Goal: Task Accomplishment & Management: Complete application form

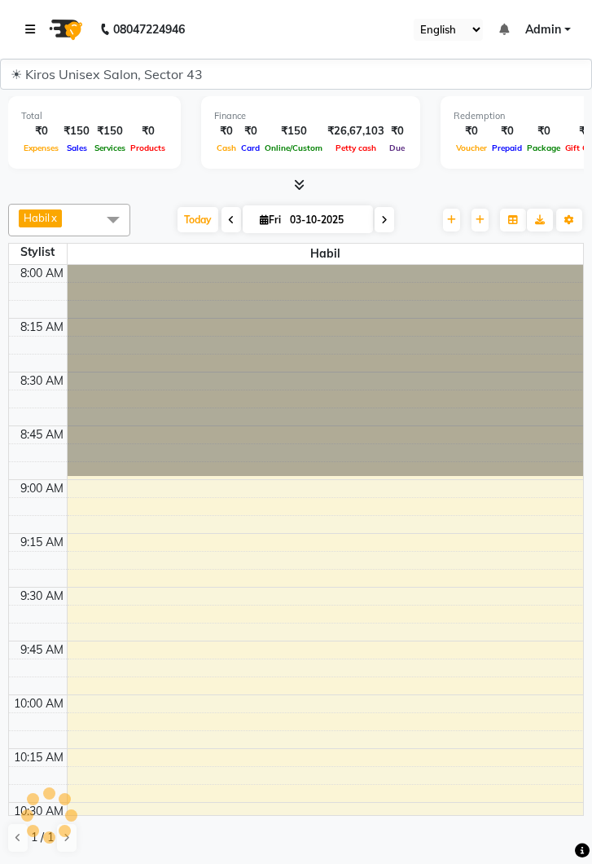
click at [35, 24] on link at bounding box center [33, 30] width 16 height 46
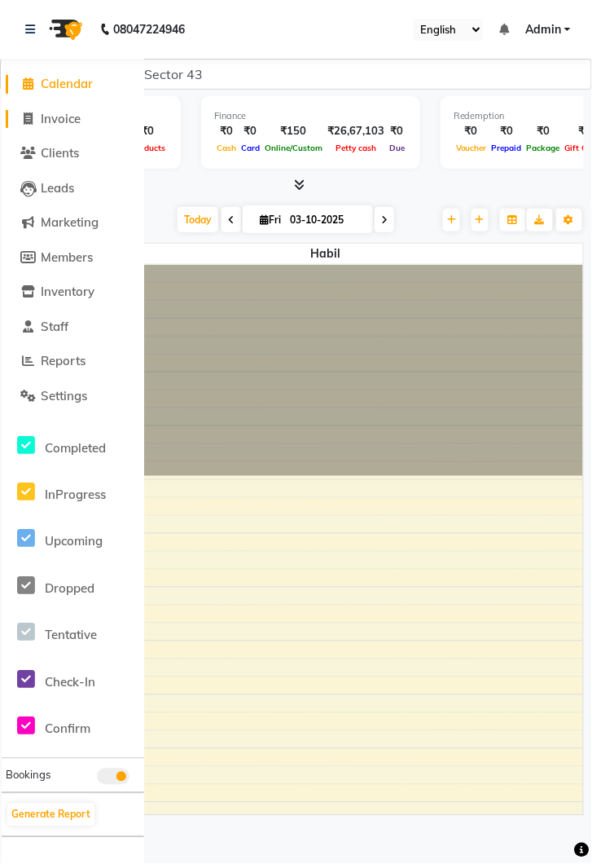
click at [83, 114] on link "Invoice" at bounding box center [73, 119] width 134 height 19
select select "service"
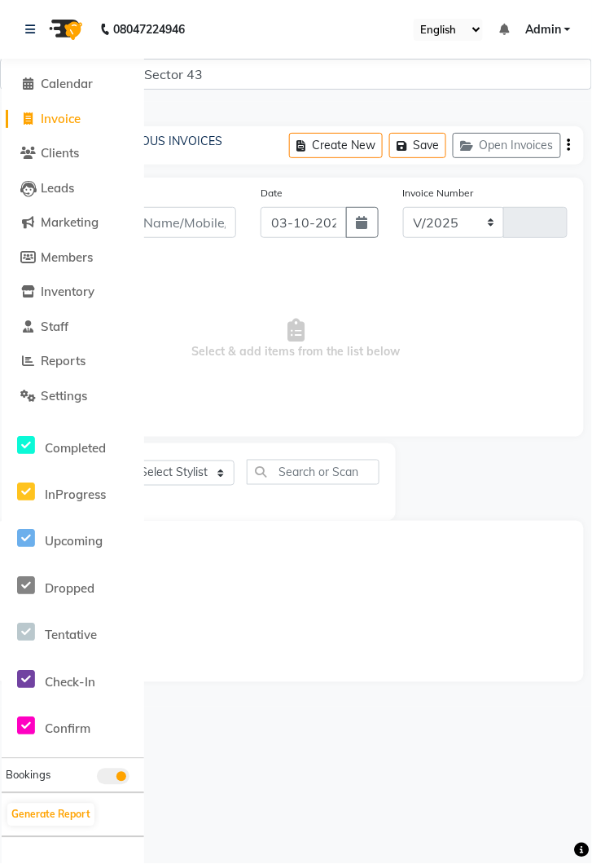
select select "5694"
type input "4309"
click at [31, 21] on link at bounding box center [33, 30] width 16 height 46
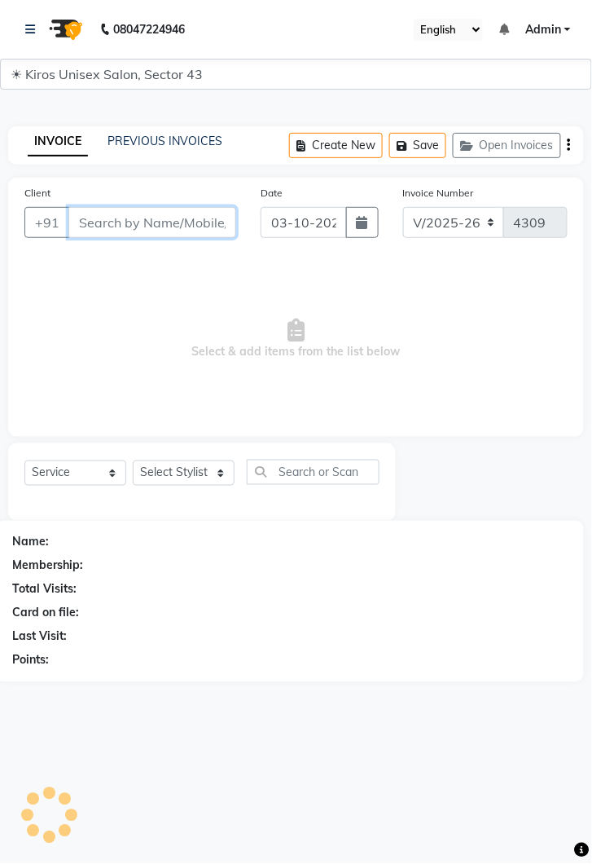
click at [176, 213] on input "Client" at bounding box center [152, 222] width 168 height 31
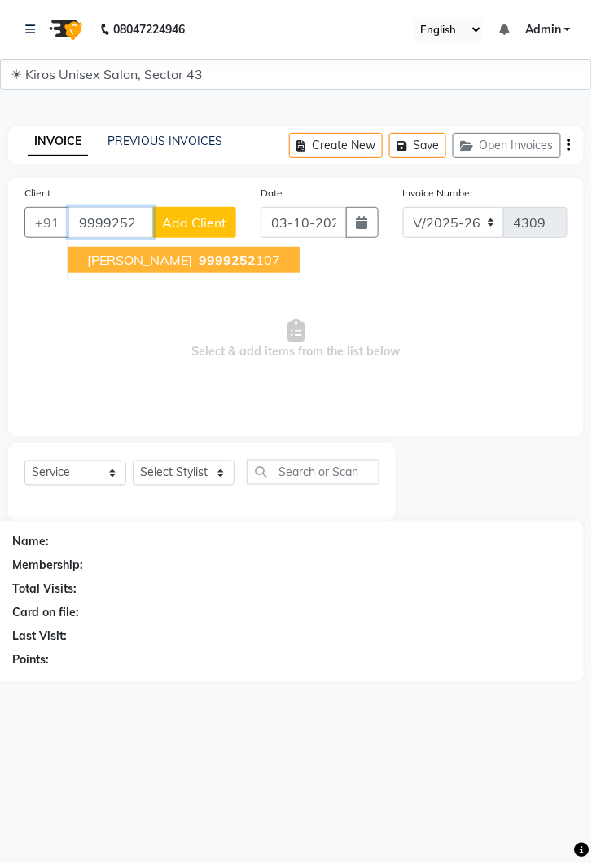
click at [199, 262] on span "9999252" at bounding box center [227, 260] width 57 height 16
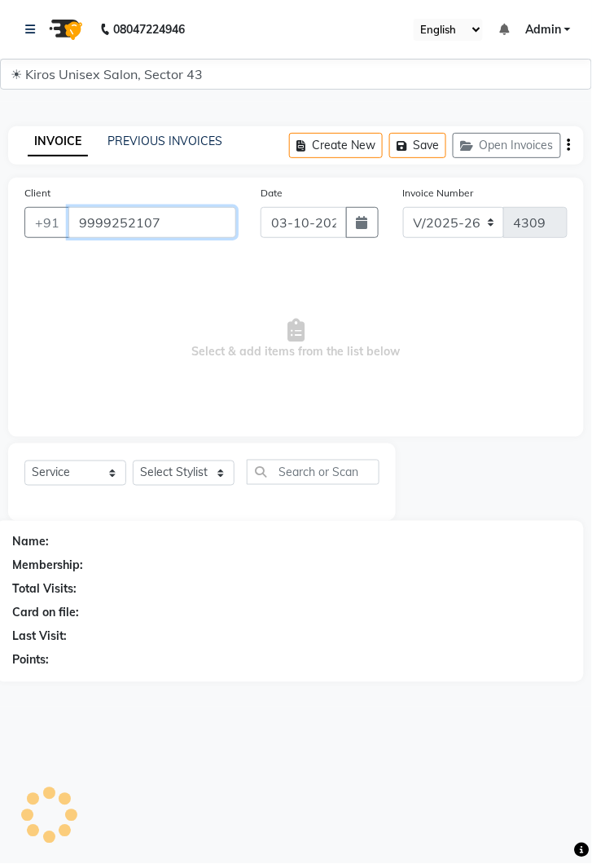
type input "9999252107"
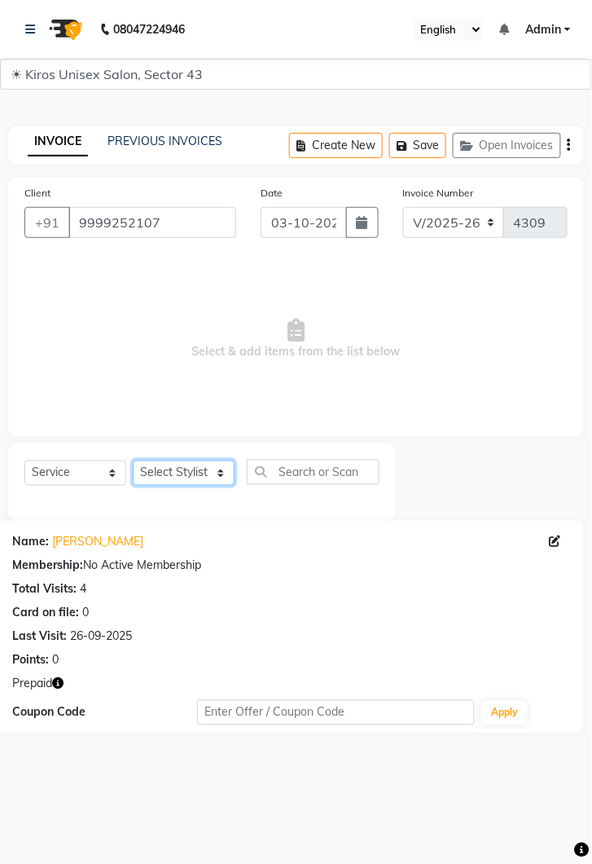
click at [222, 473] on select "Select Stylist [PERSON_NAME] [PERSON_NAME] Jeet Lalit Lamu [PERSON_NAME] [PERSO…" at bounding box center [184, 472] width 102 height 25
select select "39647"
click at [133, 460] on select "Select Stylist [PERSON_NAME] [PERSON_NAME] Jeet Lalit Lamu [PERSON_NAME] [PERSO…" at bounding box center [184, 472] width 102 height 25
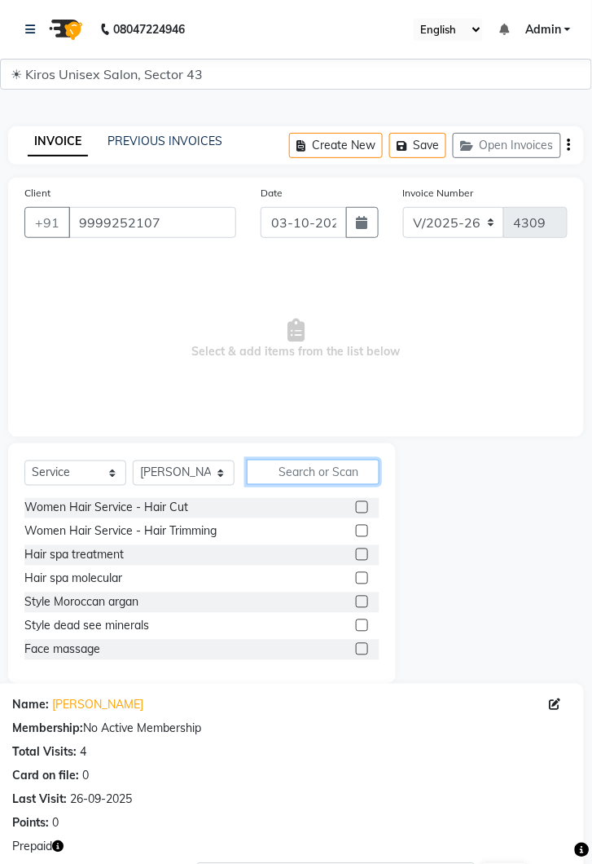
click at [315, 465] on input "text" at bounding box center [313, 472] width 133 height 25
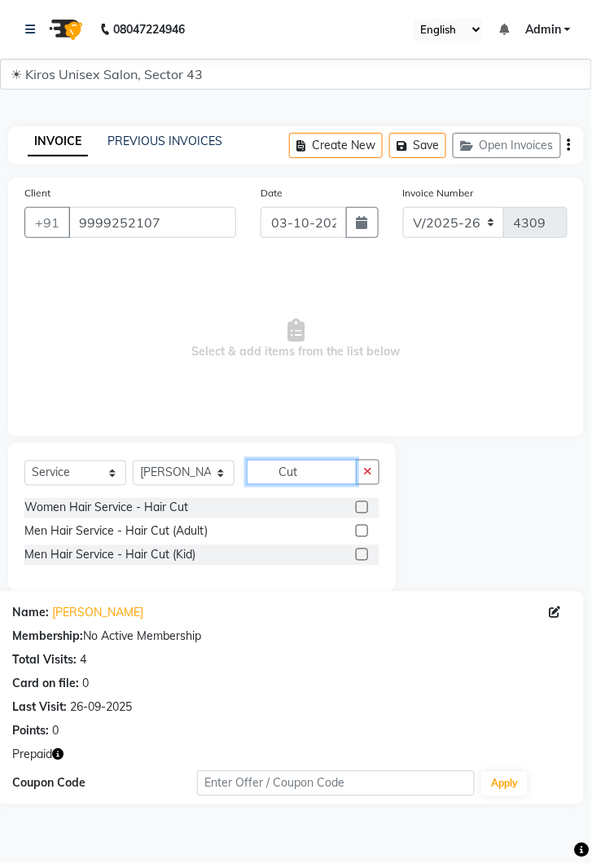
type input "Cut"
click at [363, 506] on label at bounding box center [362, 507] width 12 height 12
click at [363, 506] on input "checkbox" at bounding box center [361, 508] width 11 height 11
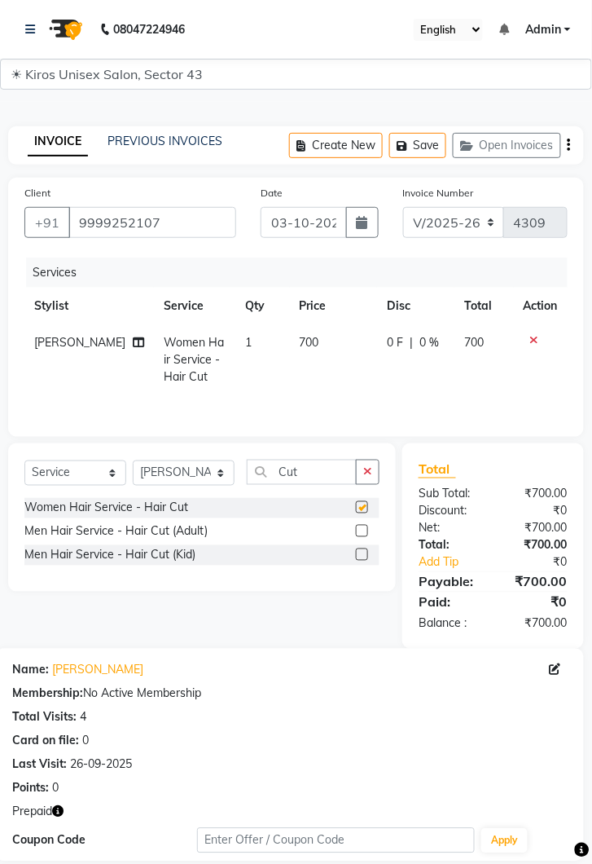
checkbox input "false"
click at [230, 468] on select "Select Stylist [PERSON_NAME] [PERSON_NAME] Jeet Lalit Lamu [PERSON_NAME] [PERSO…" at bounding box center [184, 472] width 102 height 25
select select "39653"
click at [133, 460] on select "Select Stylist [PERSON_NAME] [PERSON_NAME] Jeet Lalit Lamu [PERSON_NAME] [PERSO…" at bounding box center [184, 472] width 102 height 25
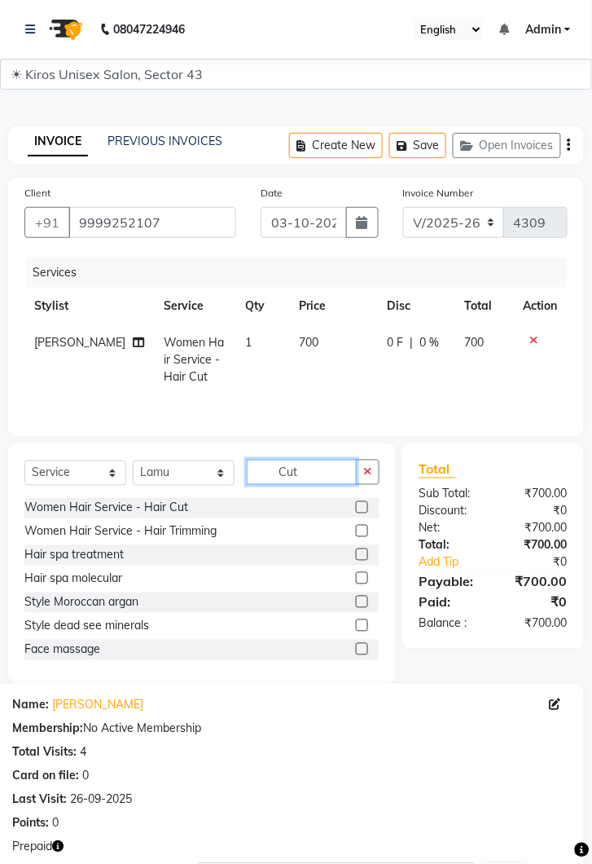
click at [316, 467] on input "Cut" at bounding box center [302, 472] width 110 height 25
type input "C"
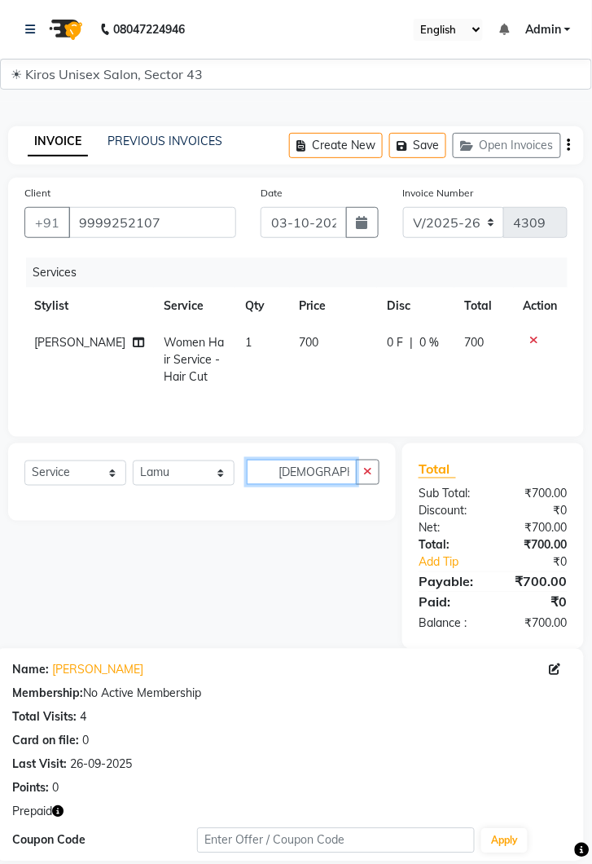
type input "Y"
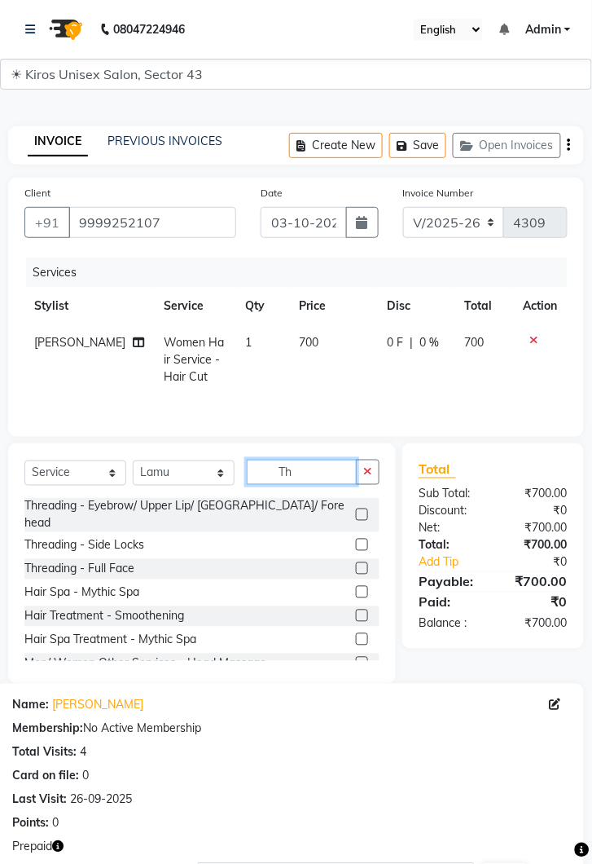
type input "Th"
click at [361, 509] on label at bounding box center [362, 515] width 12 height 12
click at [361, 510] on input "checkbox" at bounding box center [361, 515] width 11 height 11
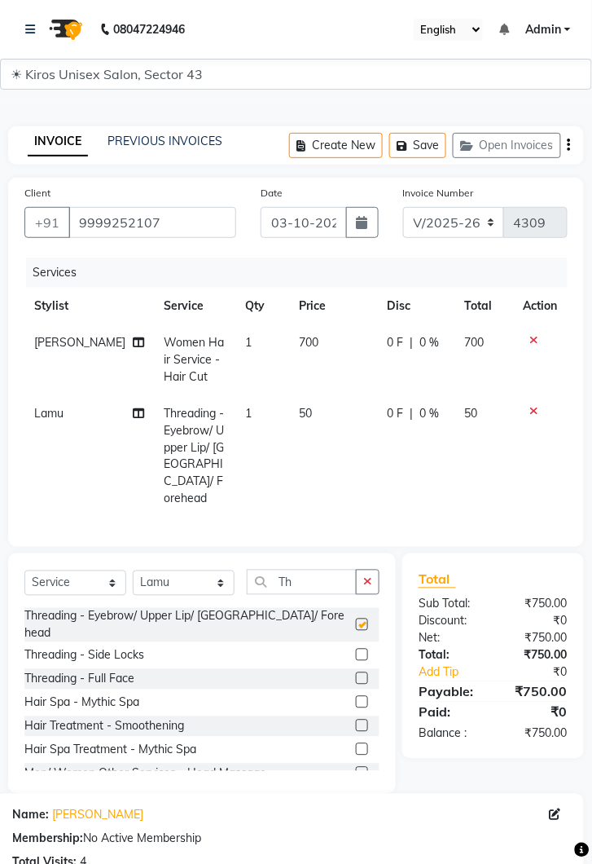
checkbox input "false"
click at [311, 410] on td "50" at bounding box center [334, 456] width 88 height 122
select select "39653"
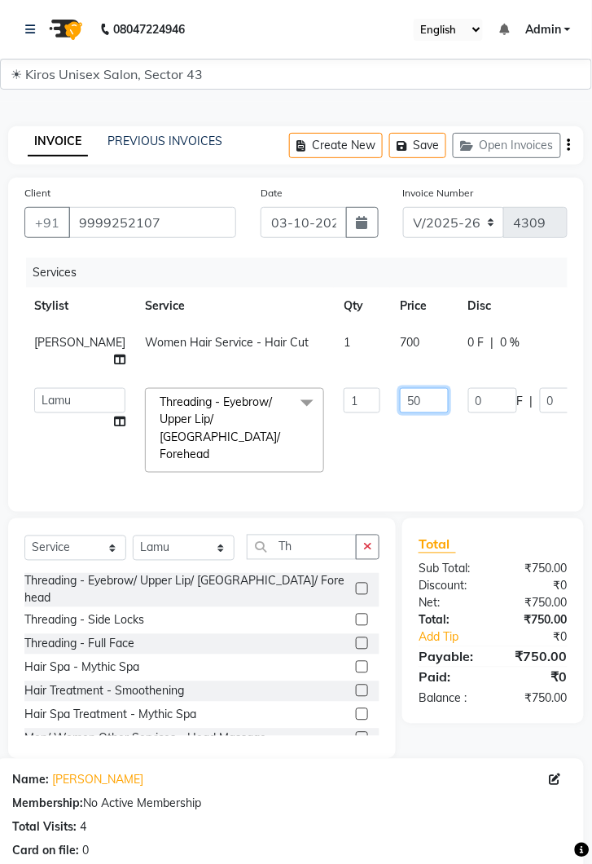
click at [400, 388] on input "50" at bounding box center [424, 400] width 49 height 25
type input "5"
type input "150"
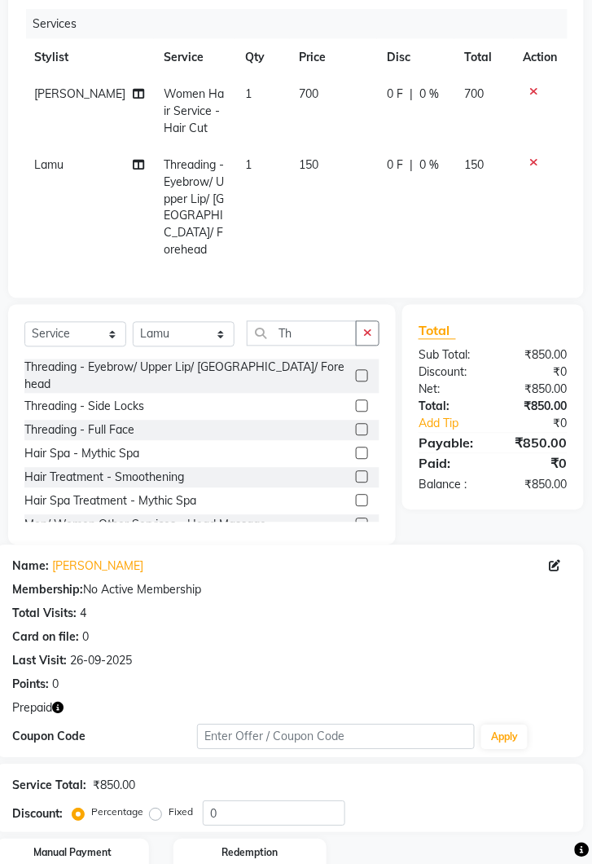
scroll to position [285, 0]
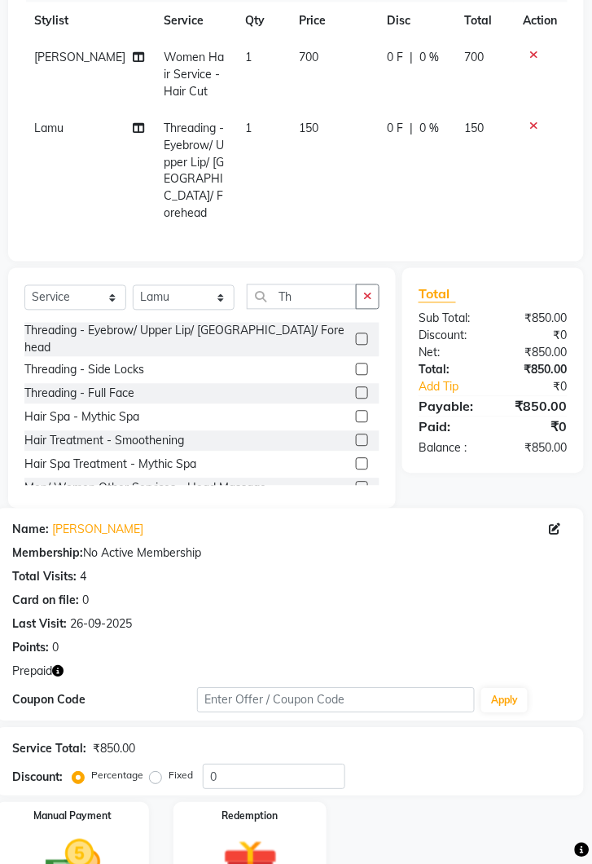
click at [89, 834] on img at bounding box center [73, 866] width 90 height 64
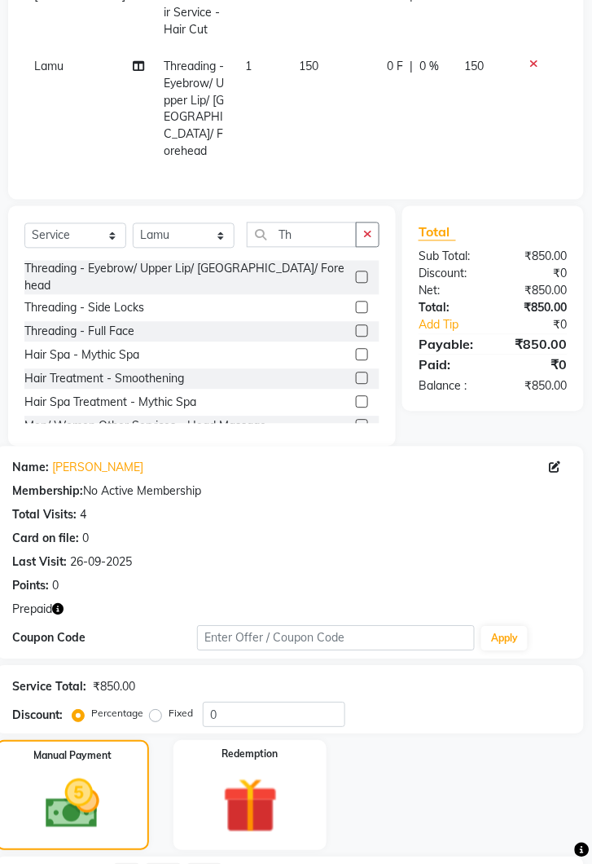
scroll to position [390, 0]
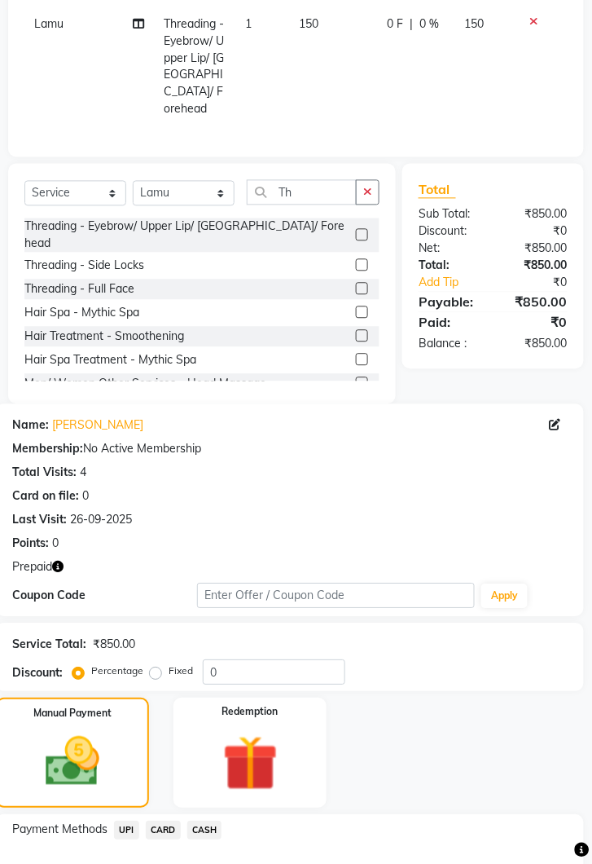
click at [265, 729] on img at bounding box center [250, 763] width 90 height 69
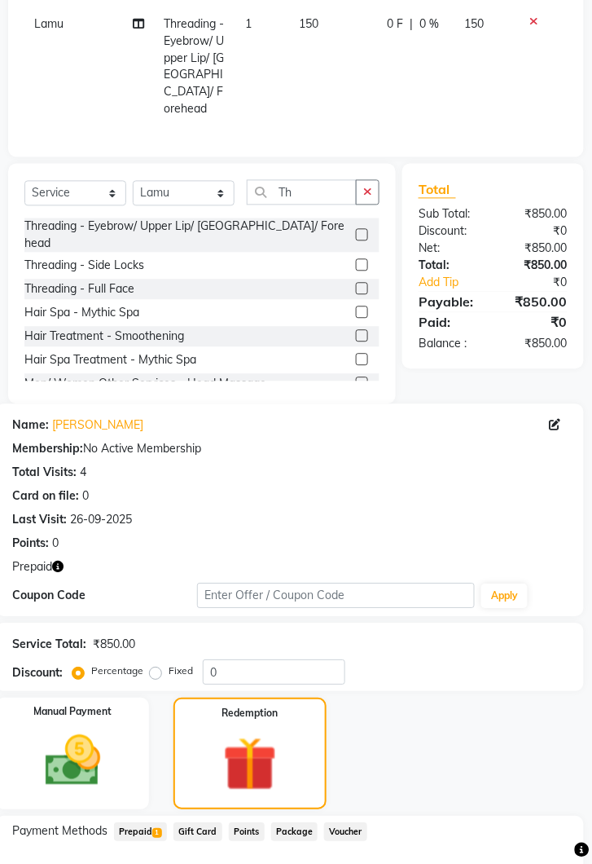
click at [200, 823] on span "Gift Card" at bounding box center [198, 832] width 49 height 19
click at [142, 823] on span "Prepaid 1" at bounding box center [140, 832] width 53 height 19
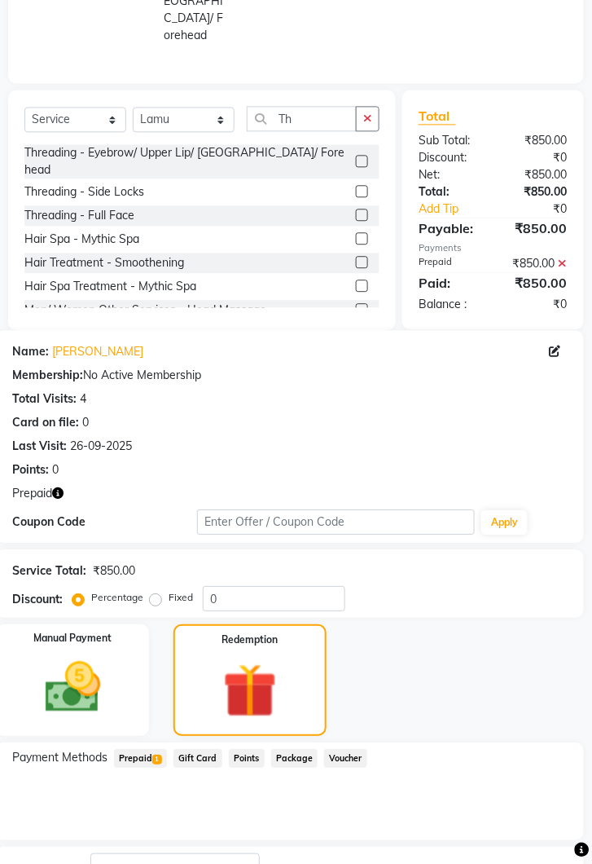
scroll to position [482, 0]
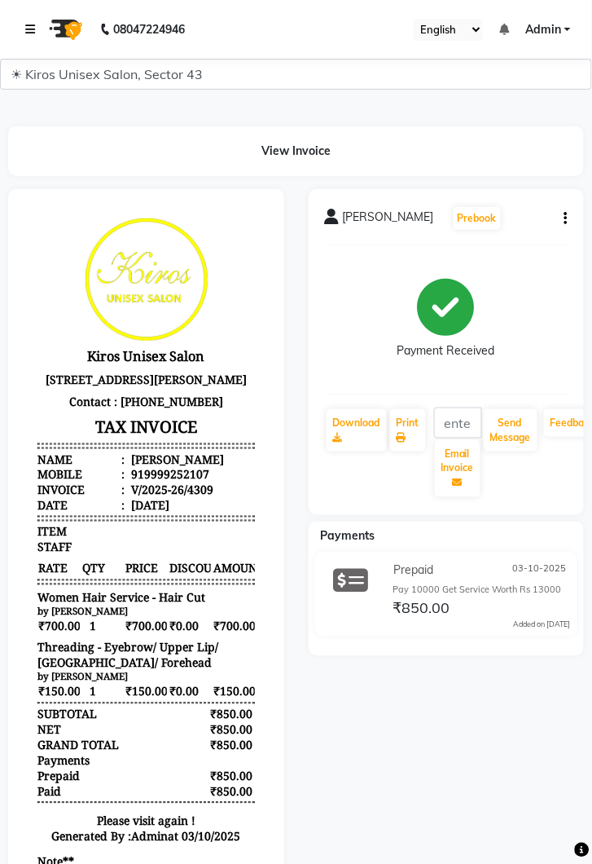
click at [25, 46] on link at bounding box center [33, 30] width 16 height 46
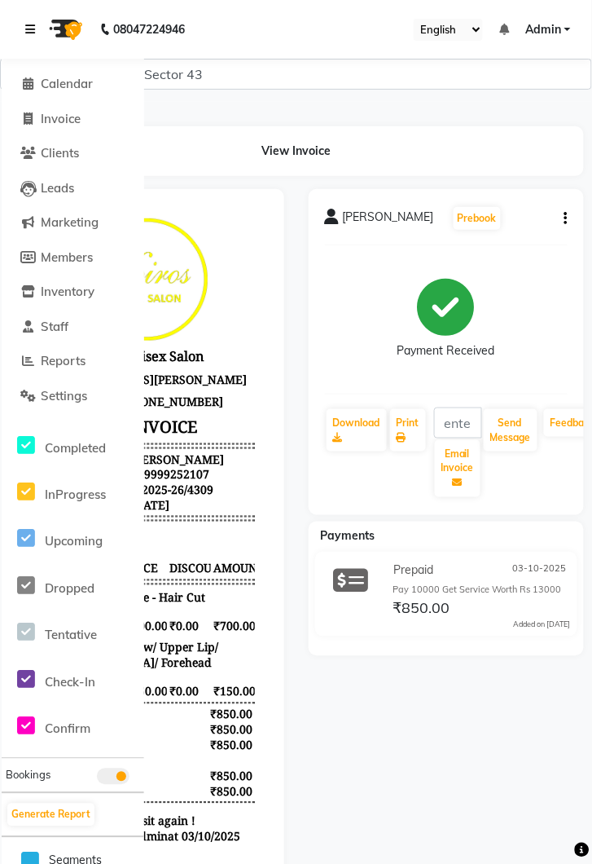
click at [27, 37] on link at bounding box center [33, 30] width 16 height 46
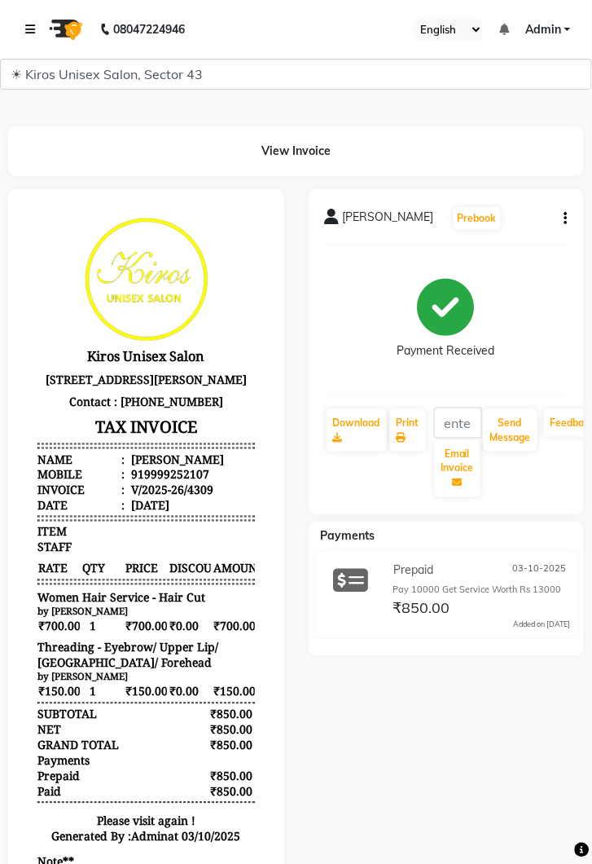
click at [32, 29] on icon at bounding box center [30, 29] width 10 height 11
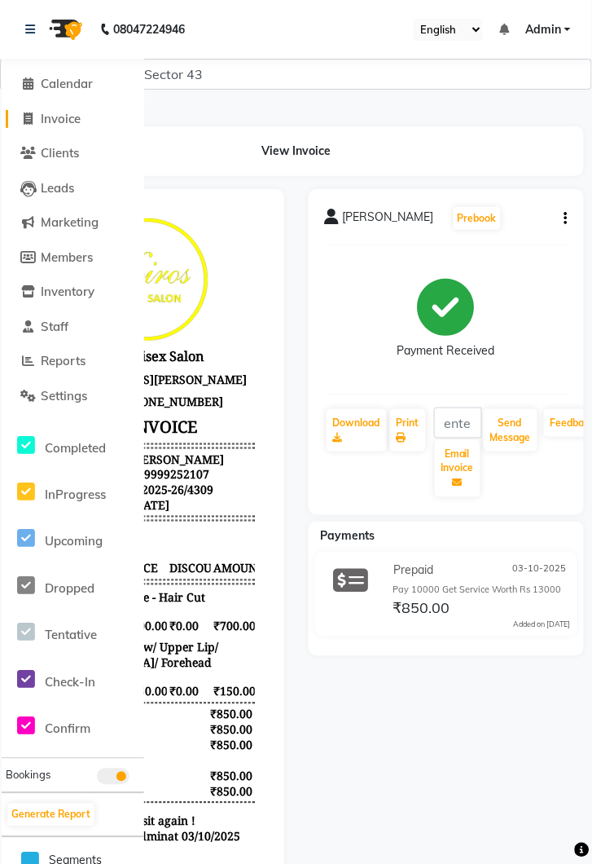
click at [62, 124] on span "Invoice" at bounding box center [61, 118] width 40 height 15
select select "service"
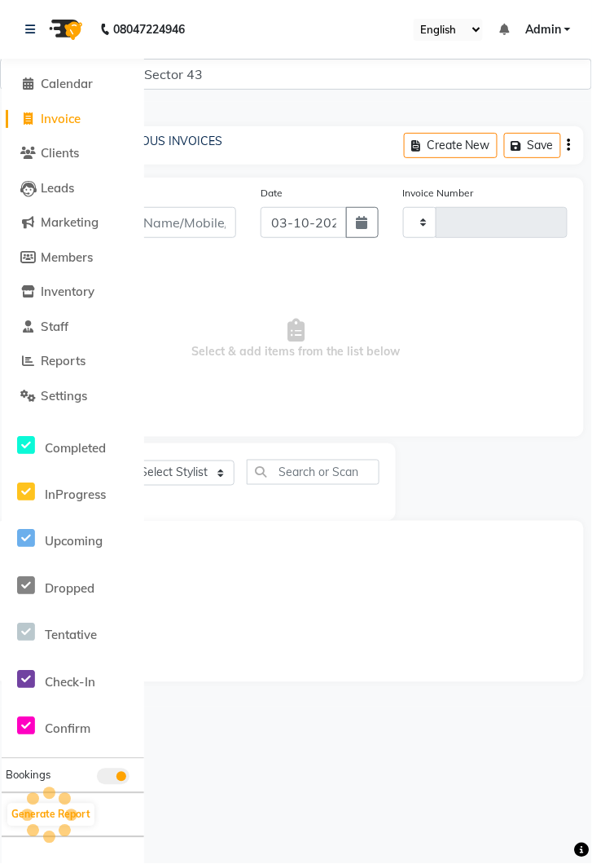
type input "4310"
select select "5694"
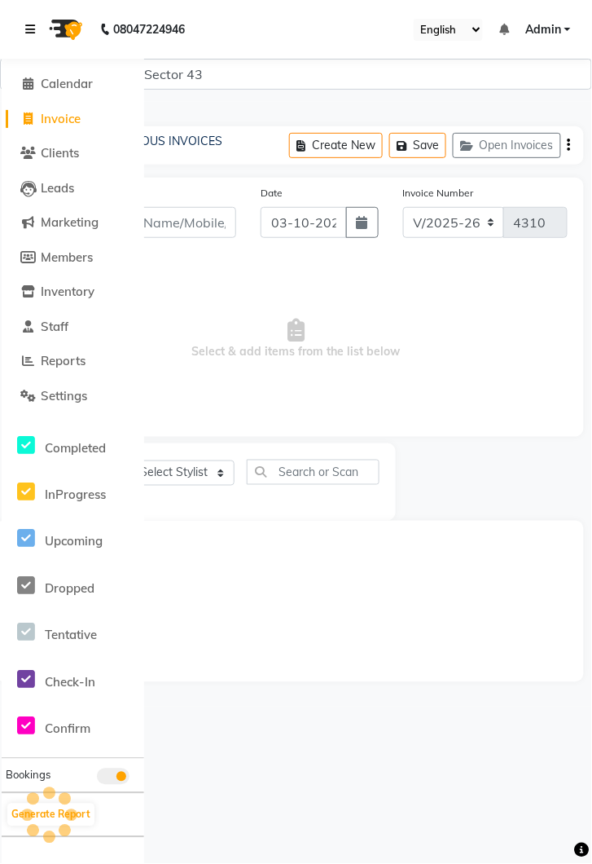
click at [31, 32] on icon at bounding box center [30, 29] width 10 height 11
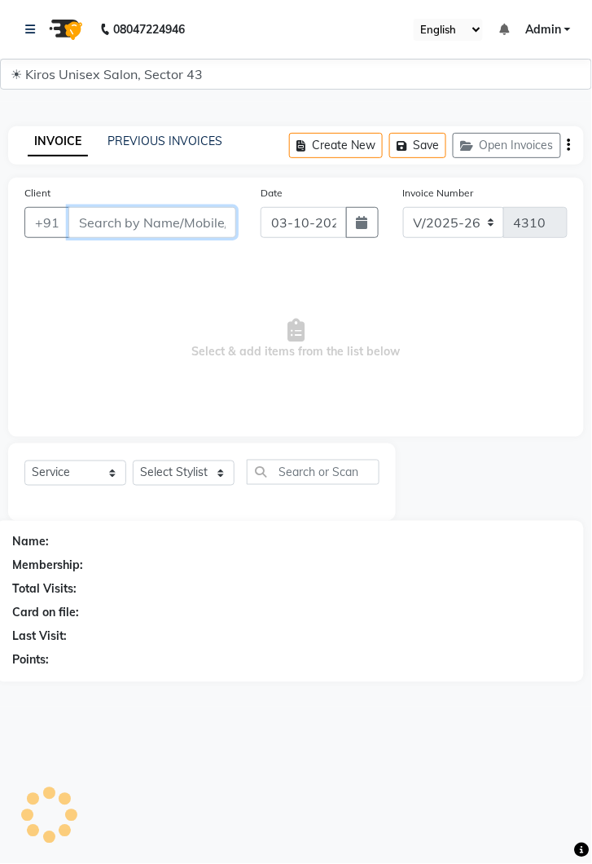
click at [150, 229] on input "Client" at bounding box center [152, 222] width 168 height 31
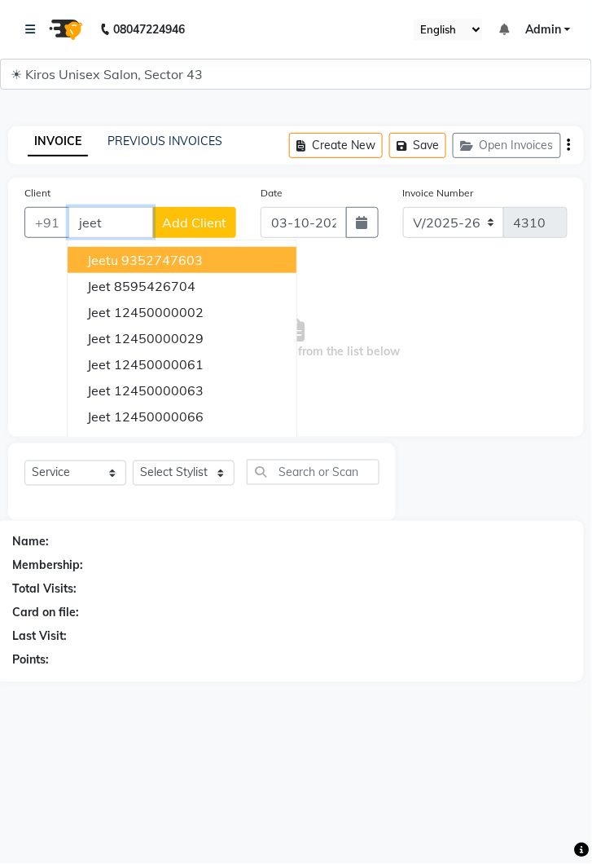
click at [179, 342] on ngb-highlight "12450000029" at bounding box center [159, 338] width 90 height 16
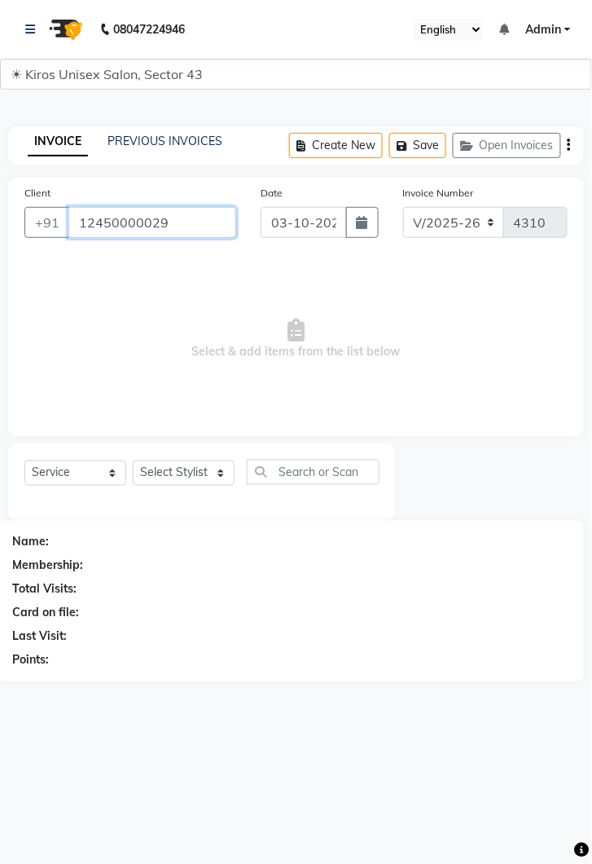
type input "12450000029"
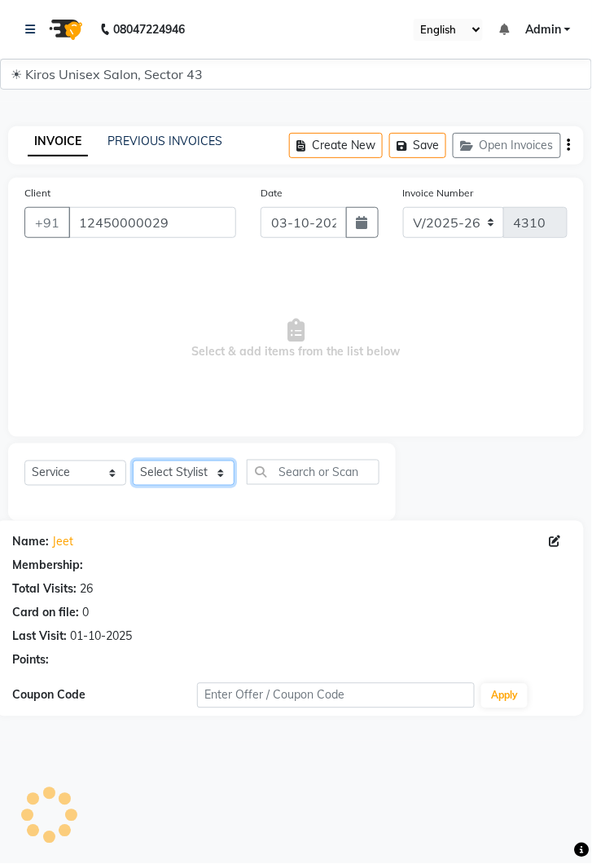
click at [226, 478] on select "Select Stylist [PERSON_NAME] [PERSON_NAME] Jeet Lalit Lamu [PERSON_NAME] [PERSO…" at bounding box center [184, 472] width 102 height 25
select select "69096"
click at [133, 460] on select "Select Stylist [PERSON_NAME] [PERSON_NAME] Jeet Lalit Lamu [PERSON_NAME] [PERSO…" at bounding box center [184, 472] width 102 height 25
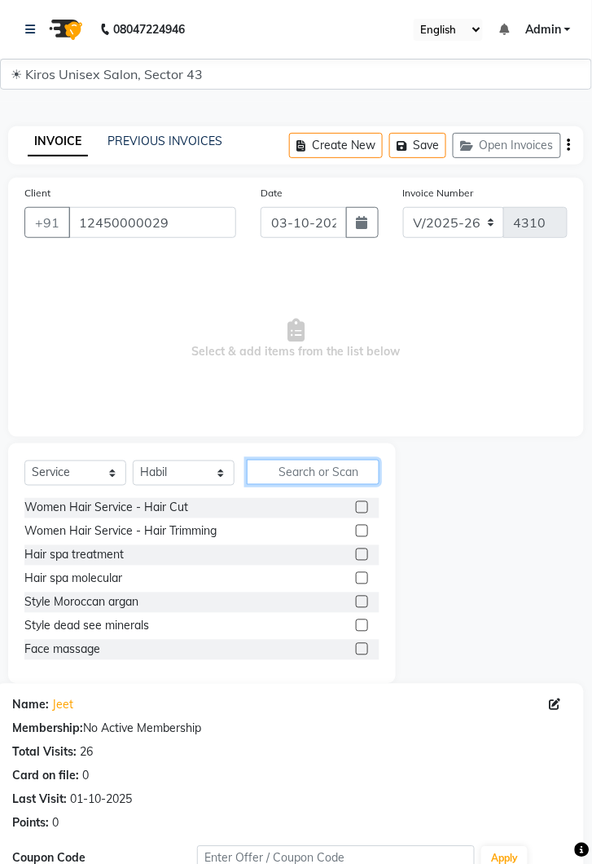
click at [316, 475] on input "text" at bounding box center [313, 472] width 133 height 25
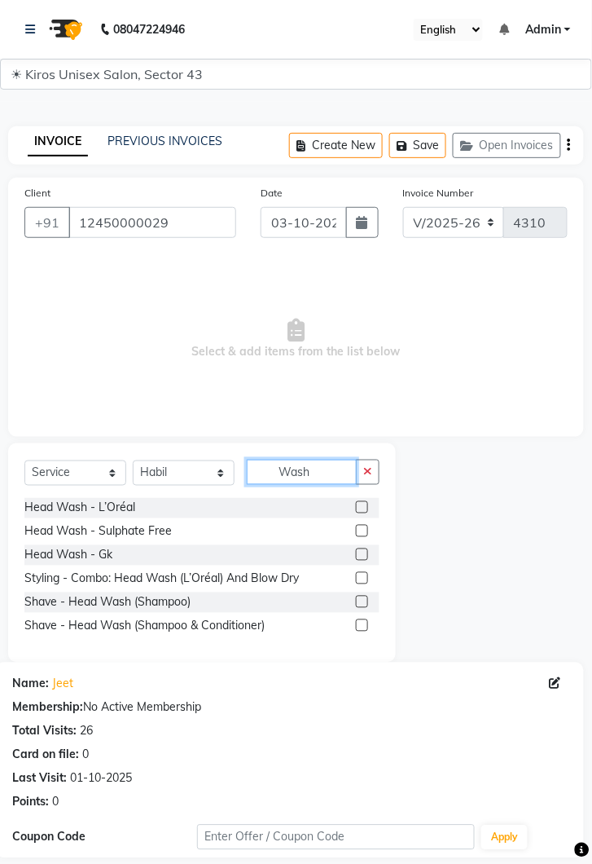
type input "Wash"
click at [361, 505] on label at bounding box center [362, 507] width 12 height 12
click at [361, 505] on input "checkbox" at bounding box center [361, 508] width 11 height 11
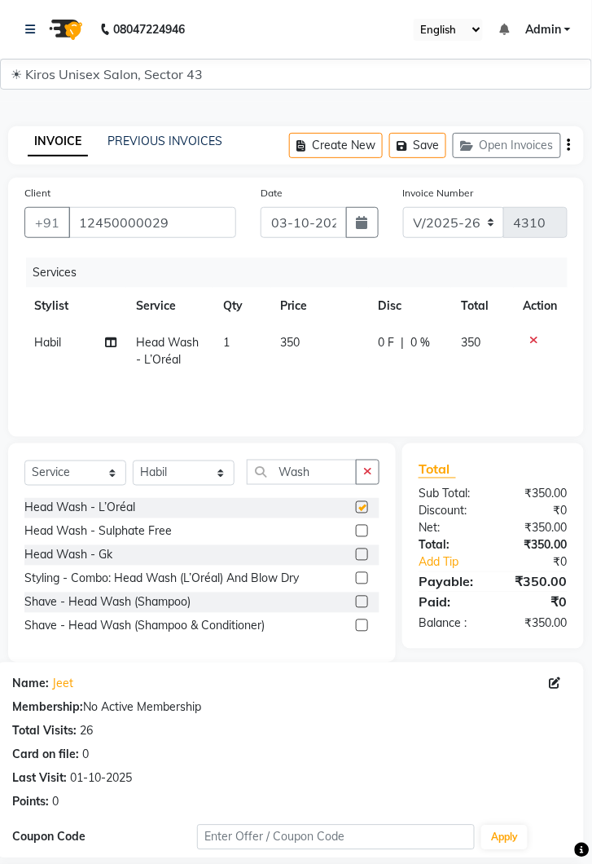
checkbox input "false"
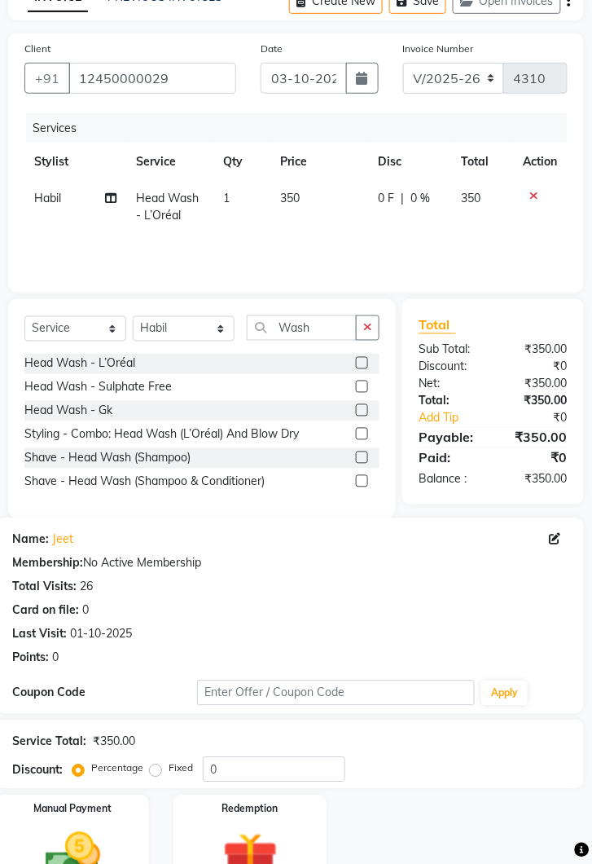
scroll to position [175, 0]
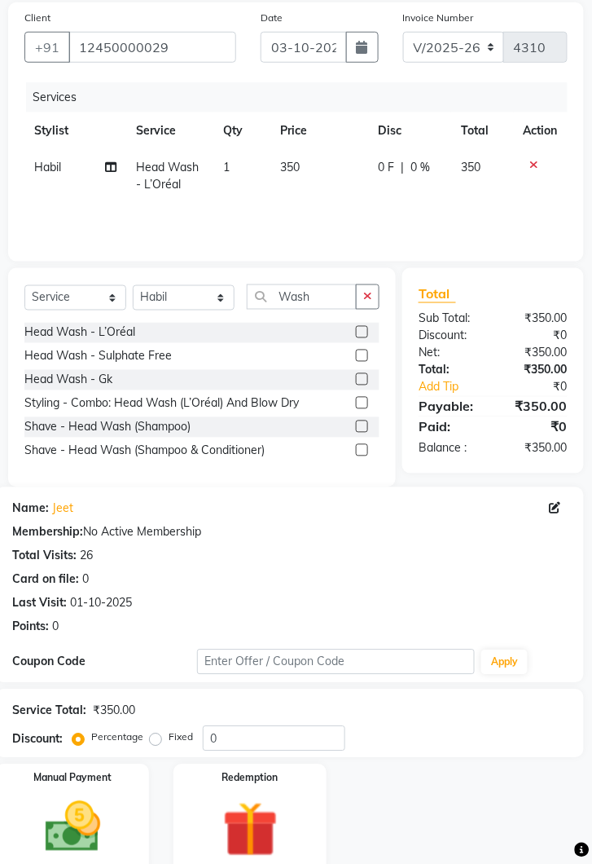
click at [99, 839] on img at bounding box center [73, 827] width 90 height 64
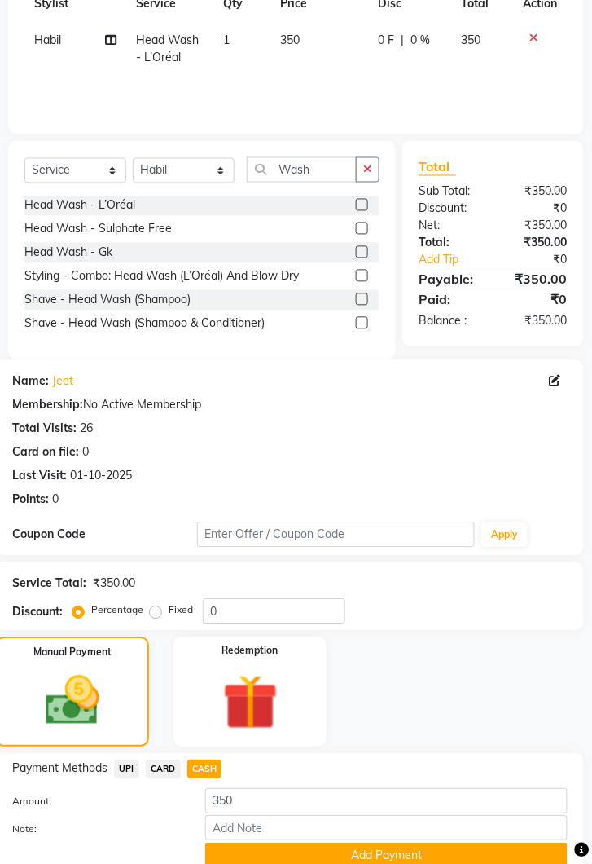
click at [430, 860] on button "Add Payment" at bounding box center [386, 855] width 363 height 25
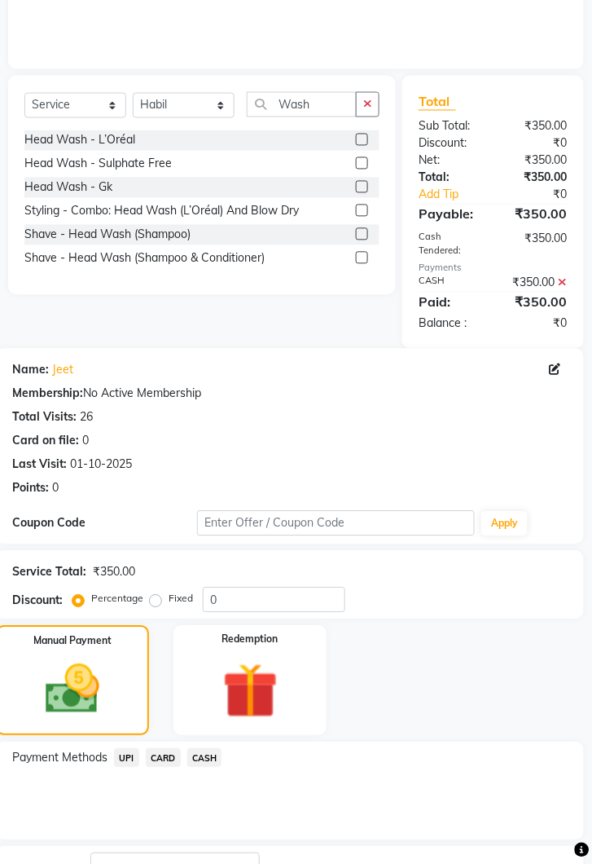
scroll to position [421, 0]
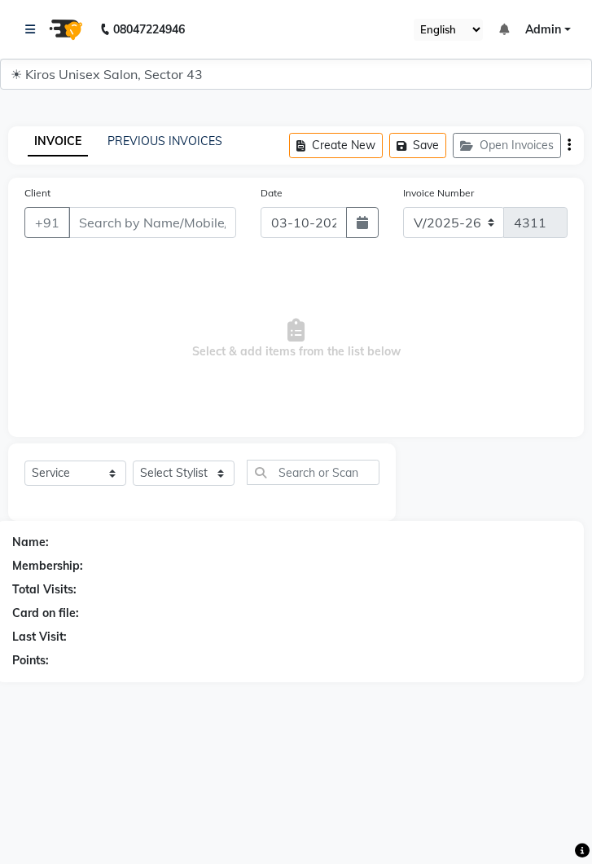
select select "5694"
select select "service"
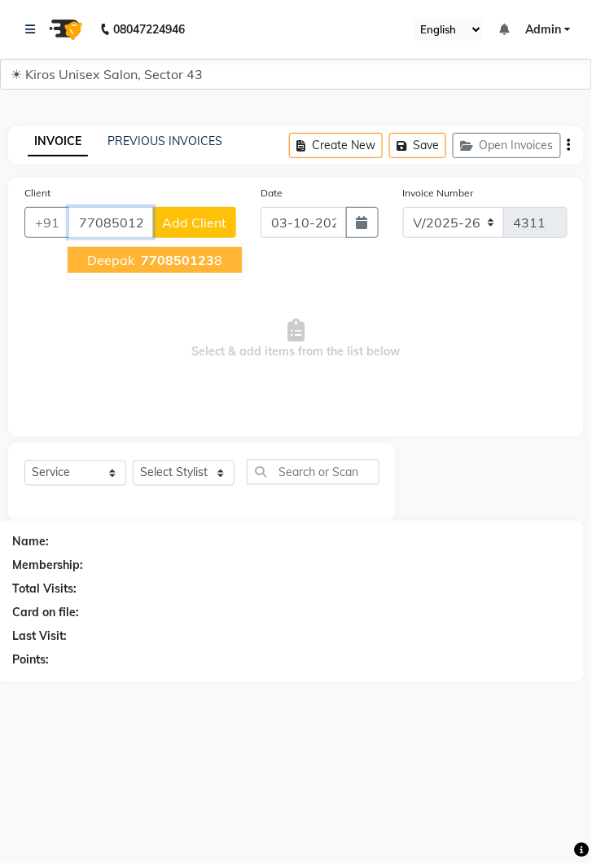
click at [178, 253] on span "770850123" at bounding box center [177, 260] width 73 height 16
type input "7708501238"
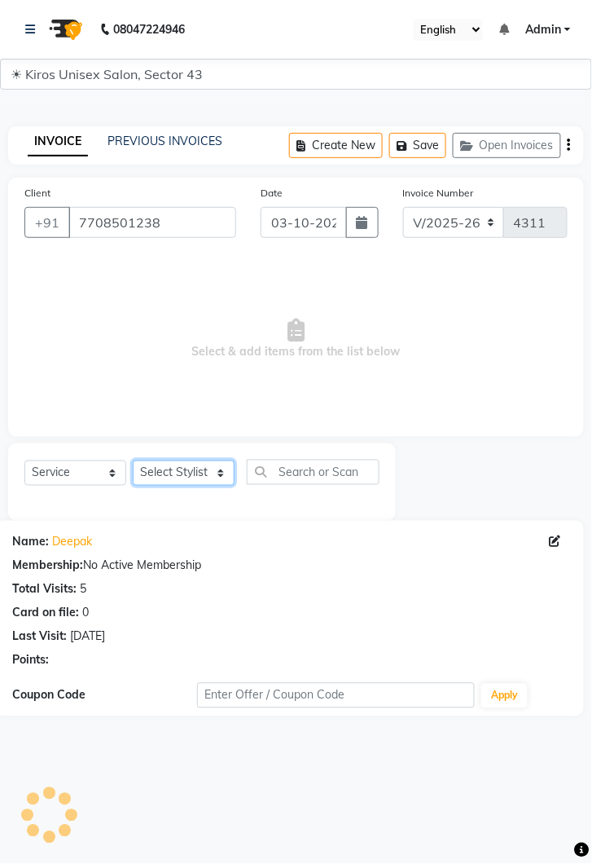
click at [226, 479] on select "Select Stylist [PERSON_NAME] [PERSON_NAME] Jeet Lalit Lamu [PERSON_NAME] [PERSO…" at bounding box center [184, 472] width 102 height 25
select select "39650"
click at [133, 460] on select "Select Stylist [PERSON_NAME] [PERSON_NAME] Jeet Lalit Lamu [PERSON_NAME] [PERSO…" at bounding box center [184, 472] width 102 height 25
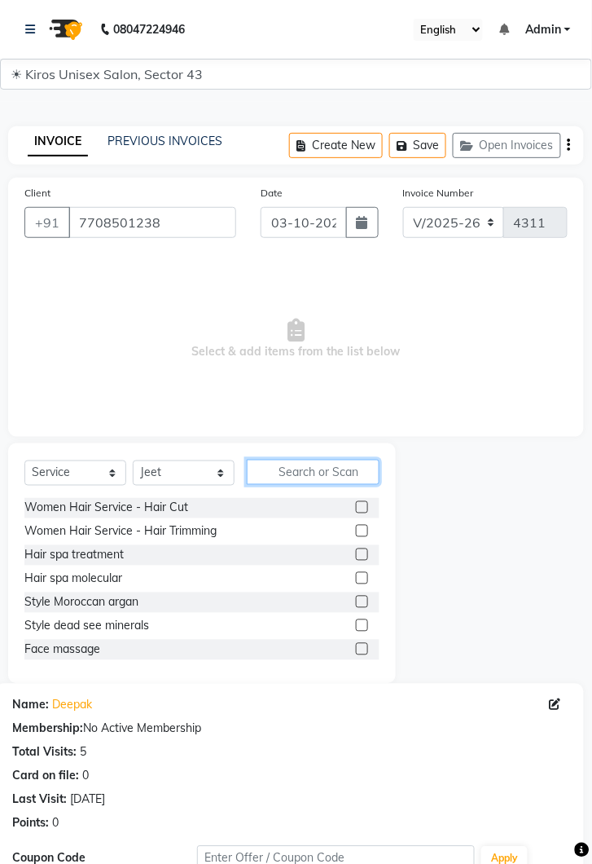
click at [321, 465] on input "text" at bounding box center [313, 472] width 133 height 25
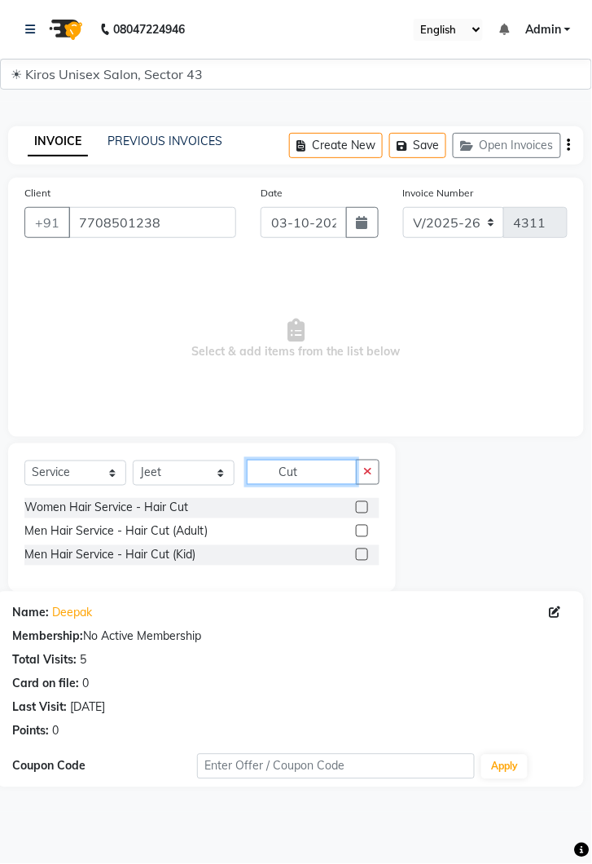
type input "Cut"
click at [361, 531] on label at bounding box center [362, 531] width 12 height 12
click at [361, 531] on input "checkbox" at bounding box center [361, 531] width 11 height 11
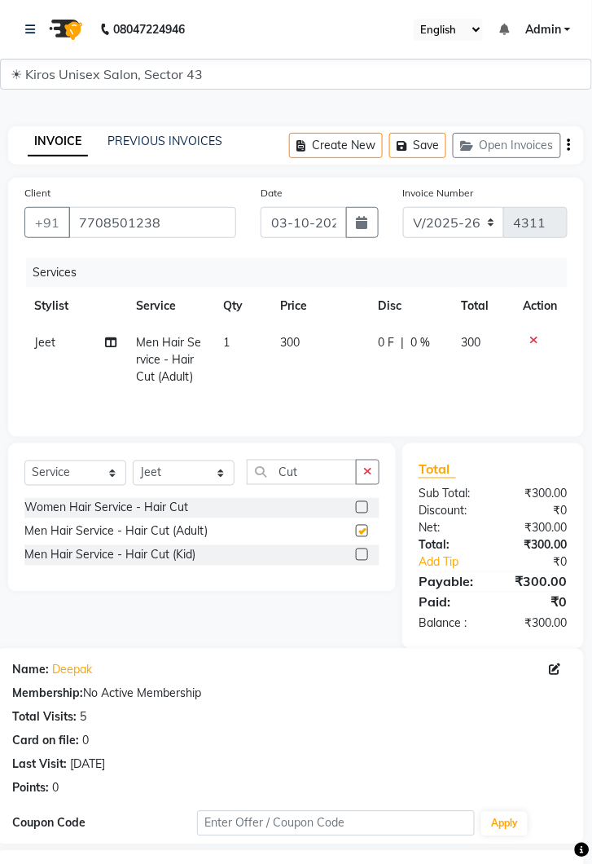
checkbox input "false"
click at [317, 469] on input "Cut" at bounding box center [302, 472] width 110 height 25
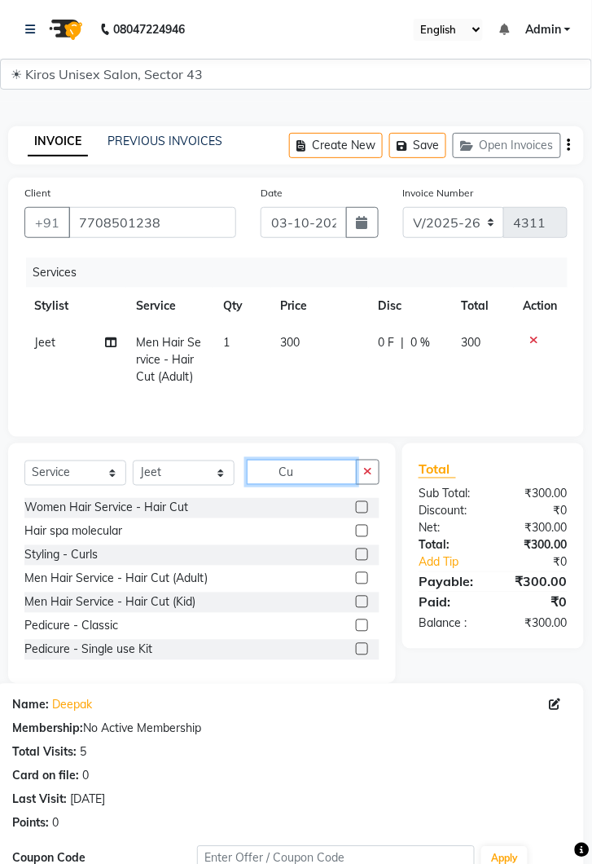
type input "C"
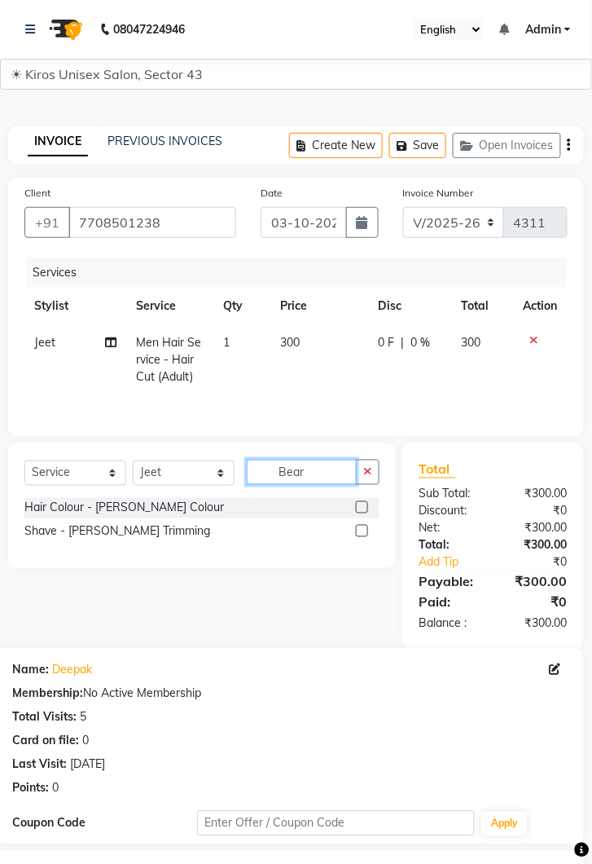
type input "Bear"
click at [363, 530] on label at bounding box center [362, 531] width 12 height 12
click at [363, 530] on input "checkbox" at bounding box center [361, 531] width 11 height 11
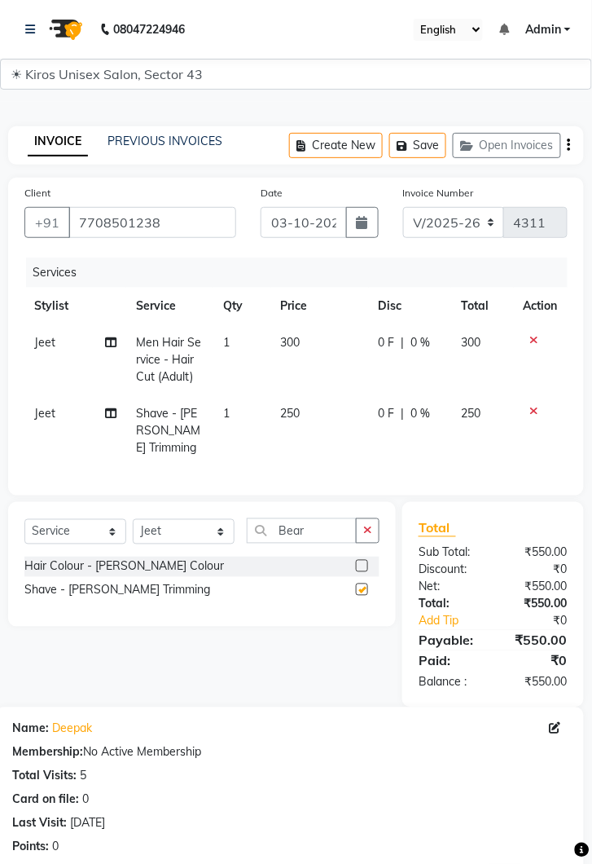
checkbox input "false"
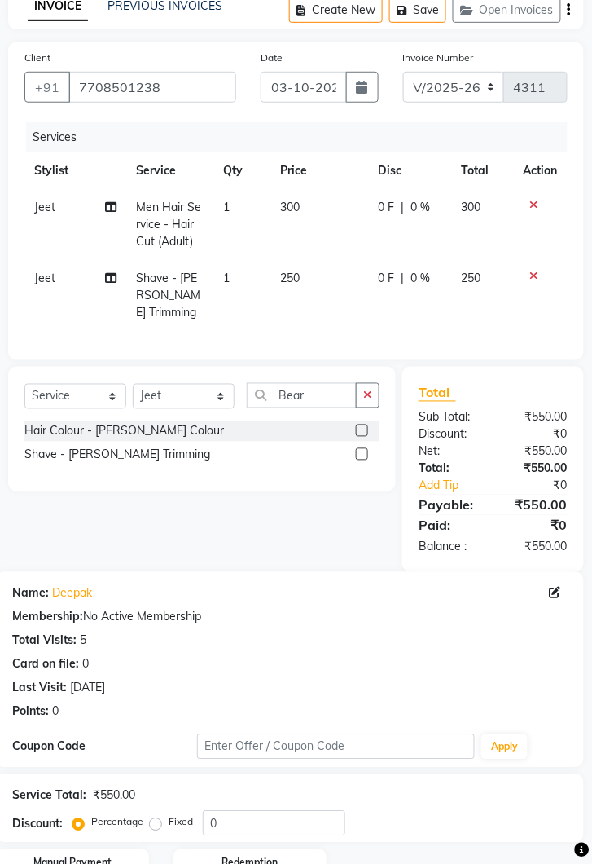
scroll to position [198, 0]
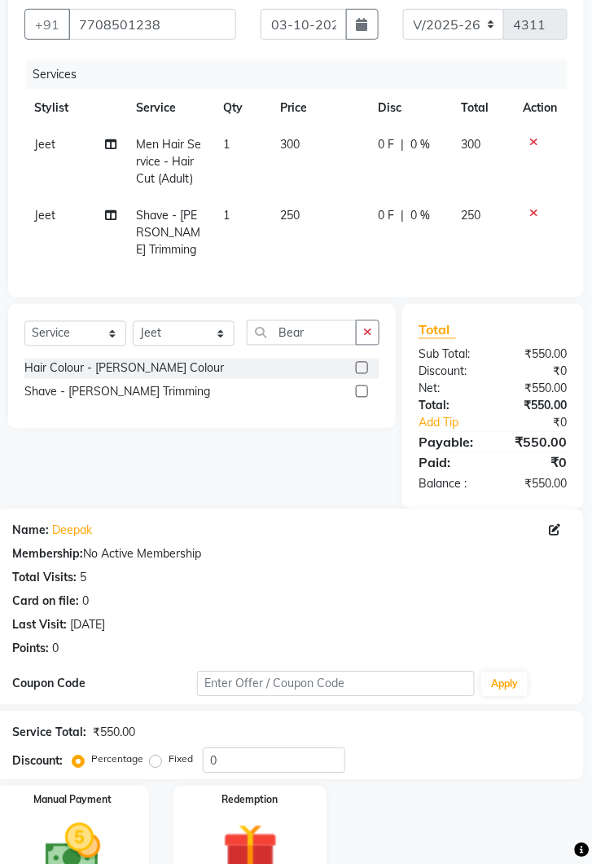
click at [113, 836] on img at bounding box center [73, 849] width 90 height 64
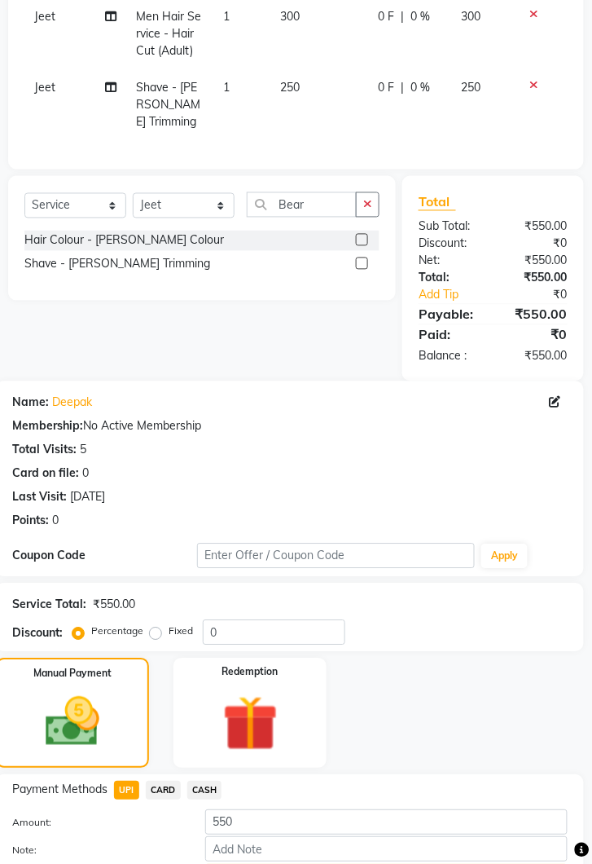
click at [408, 863] on button "Add Payment" at bounding box center [386, 877] width 363 height 25
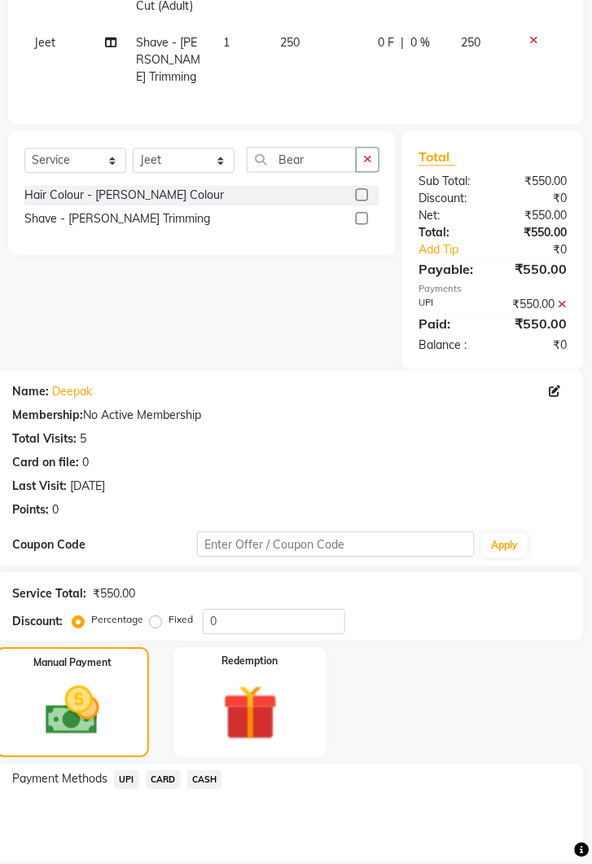
scroll to position [428, 0]
